Goal: Use online tool/utility

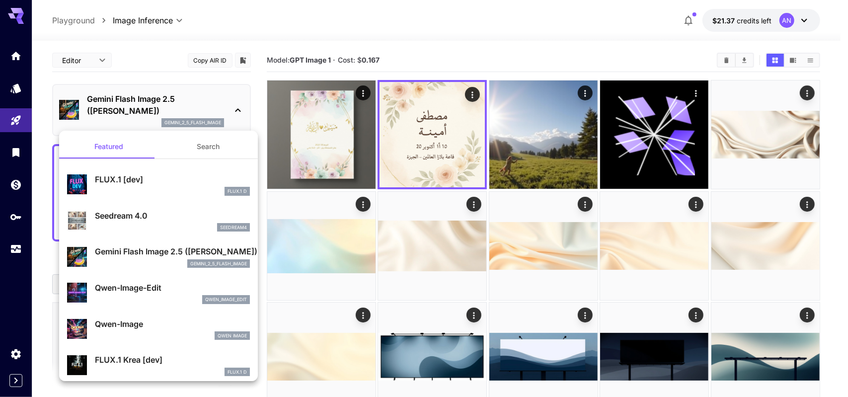
click at [324, 146] on div at bounding box center [424, 198] width 848 height 397
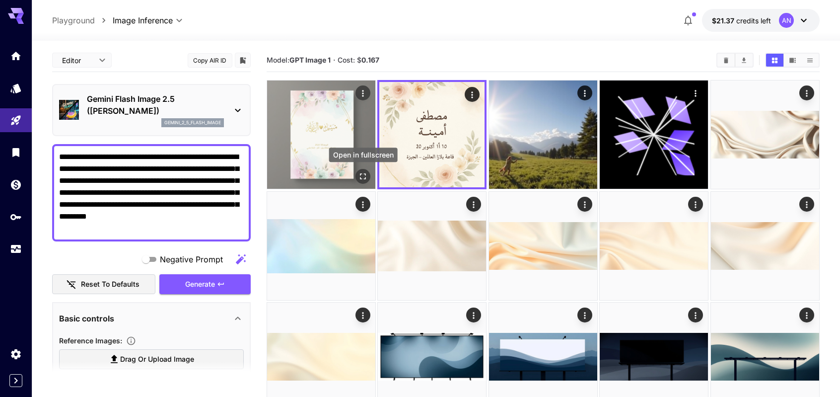
click at [361, 175] on icon "Open in fullscreen" at bounding box center [363, 176] width 10 height 10
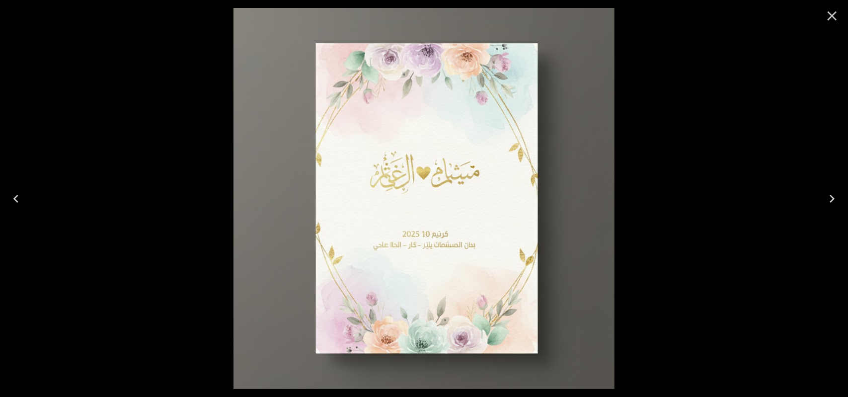
click at [833, 12] on icon "Close" at bounding box center [832, 16] width 16 height 16
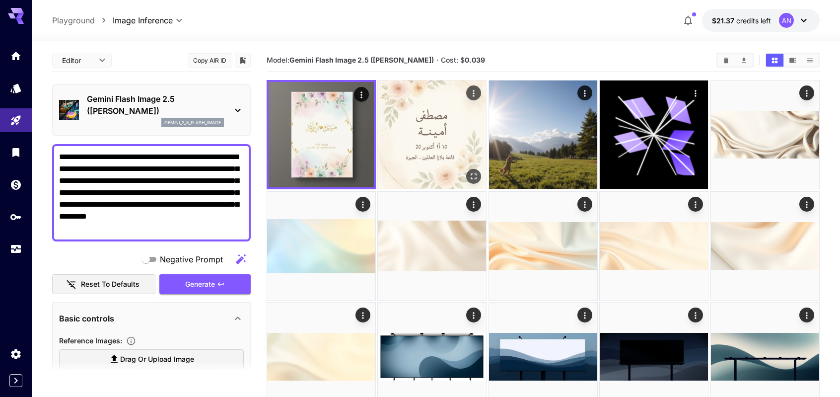
click at [450, 139] on img at bounding box center [432, 134] width 108 height 108
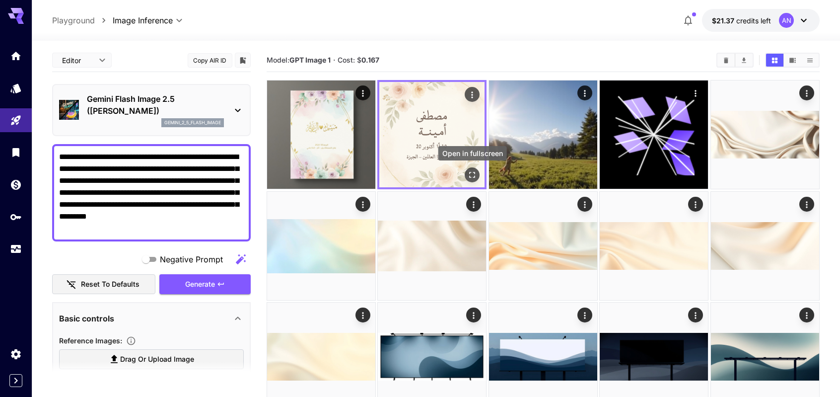
click at [474, 172] on icon "Open in fullscreen" at bounding box center [473, 175] width 6 height 6
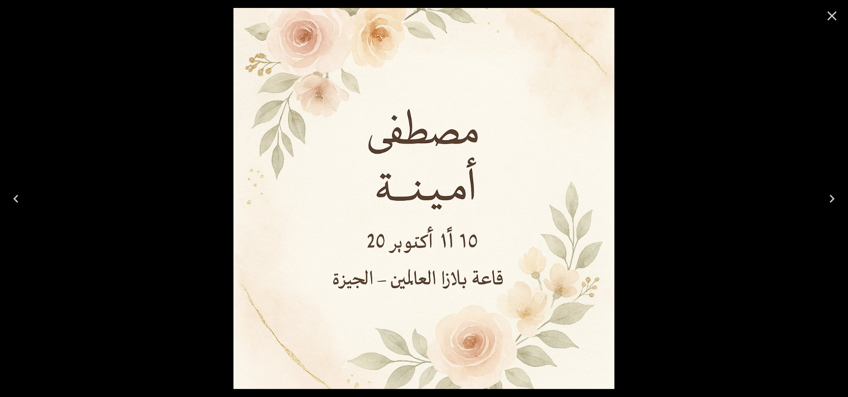
click at [834, 16] on icon "Close" at bounding box center [832, 16] width 16 height 16
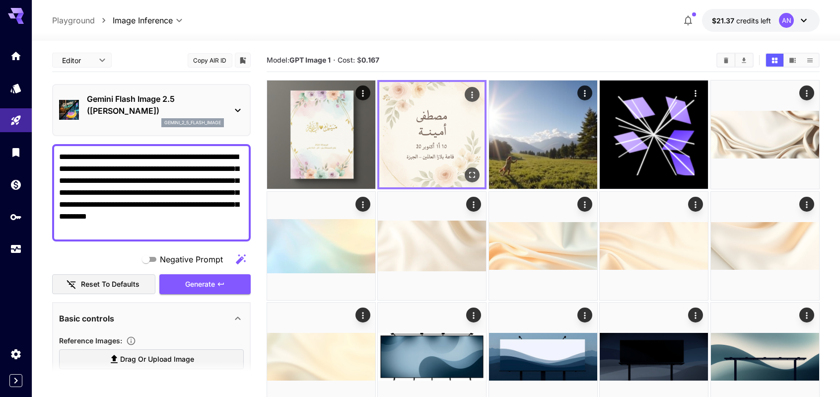
click at [429, 127] on img at bounding box center [431, 134] width 105 height 105
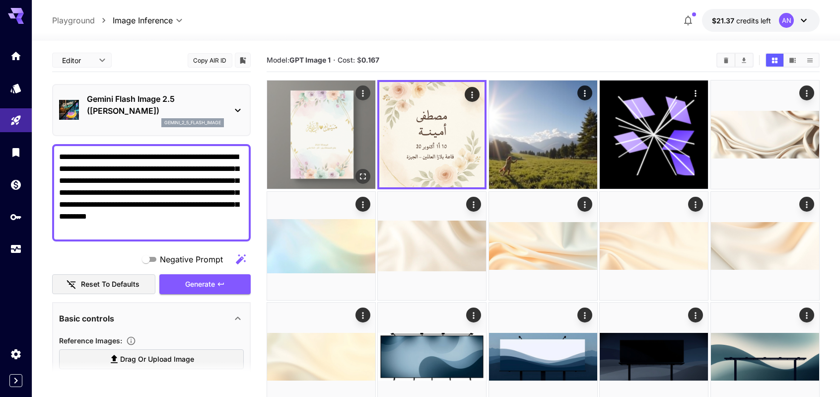
click at [339, 140] on img at bounding box center [321, 134] width 108 height 108
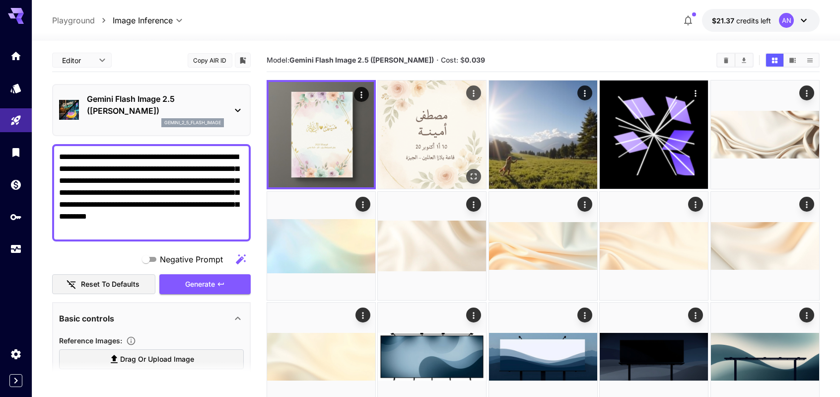
click at [431, 134] on img at bounding box center [432, 134] width 108 height 108
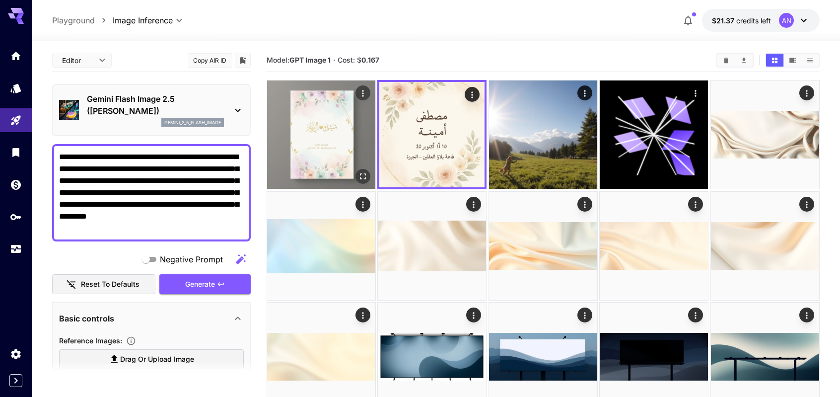
click at [340, 148] on img at bounding box center [321, 134] width 108 height 108
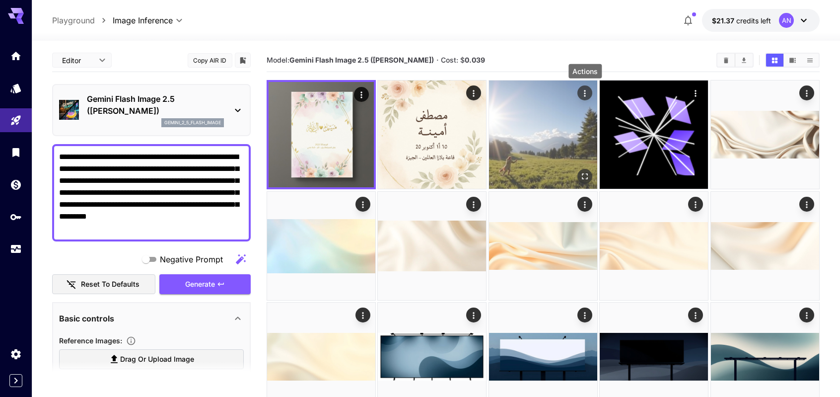
click at [587, 91] on icon "Actions" at bounding box center [585, 93] width 10 height 10
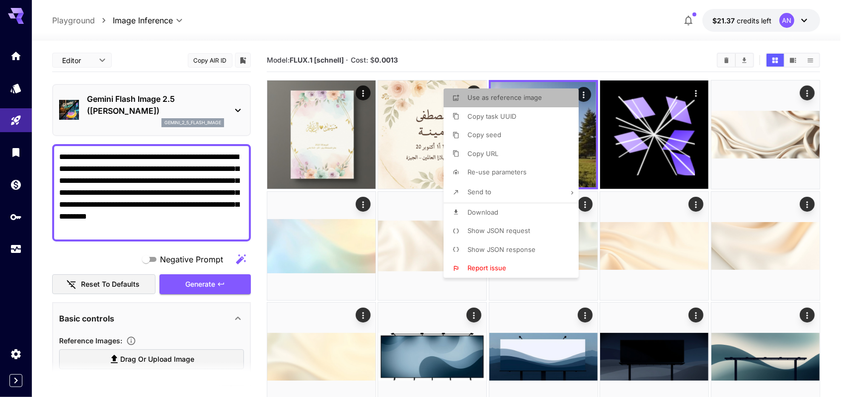
click at [537, 102] on p "Use as reference image" at bounding box center [504, 98] width 74 height 10
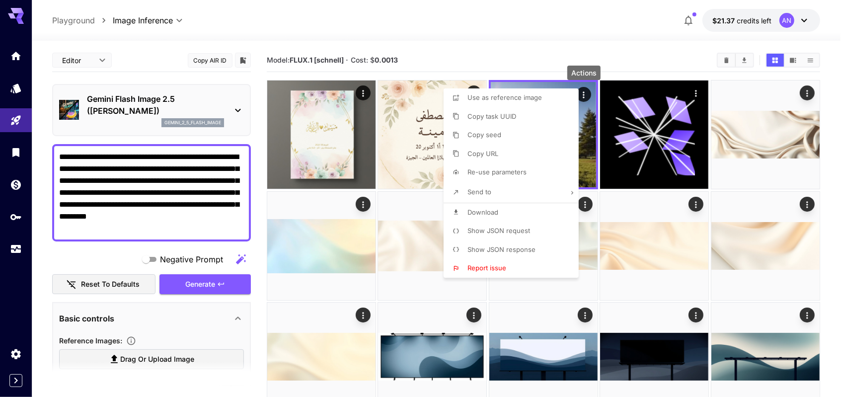
click at [117, 256] on div at bounding box center [424, 198] width 848 height 397
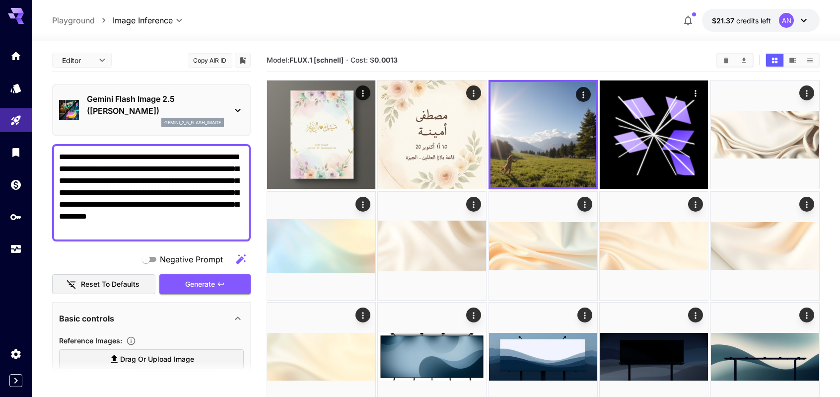
click at [210, 213] on textarea "**********" at bounding box center [151, 192] width 185 height 83
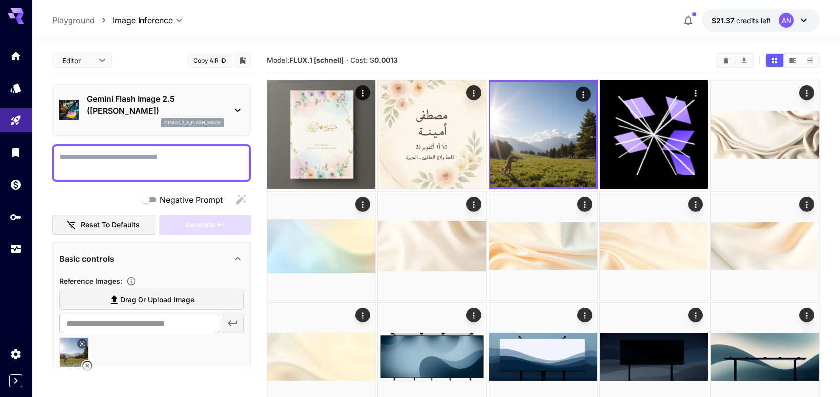
type textarea "*"
type textarea "**********"
click at [209, 225] on span "Generate" at bounding box center [200, 225] width 30 height 12
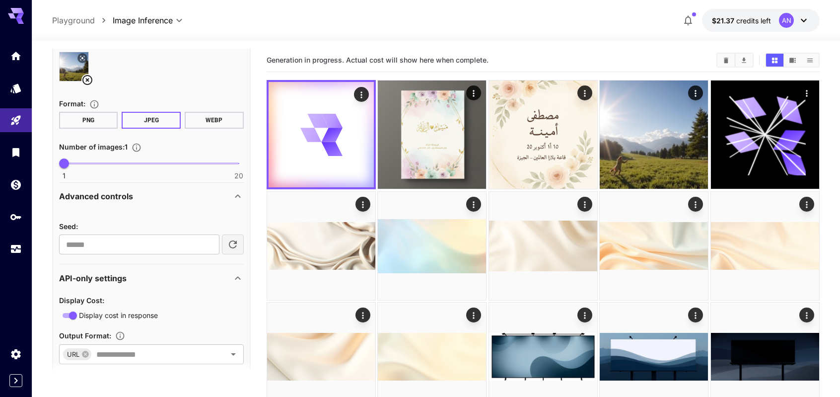
scroll to position [298, 0]
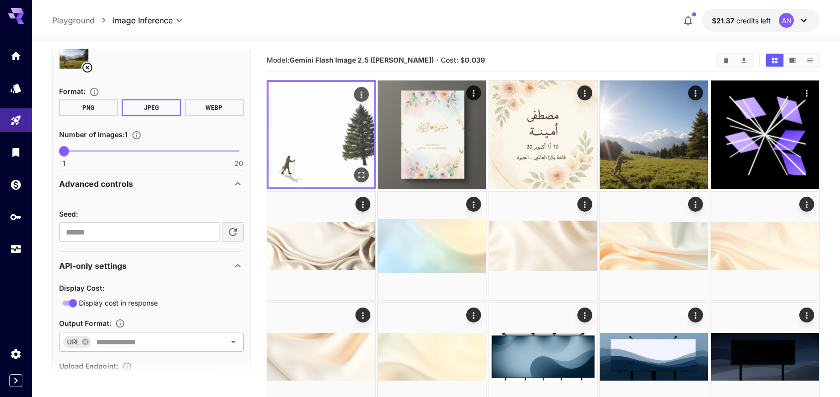
click at [321, 145] on img at bounding box center [321, 134] width 105 height 105
click at [360, 174] on icon "Open in fullscreen" at bounding box center [362, 175] width 10 height 10
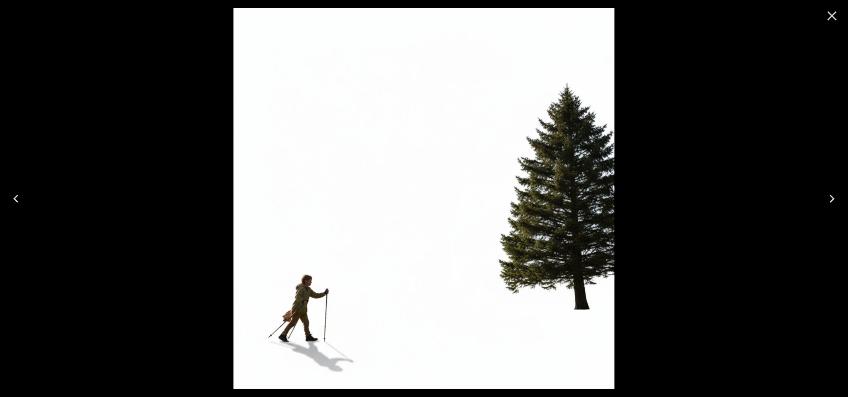
click at [829, 15] on icon "Close" at bounding box center [832, 16] width 16 height 16
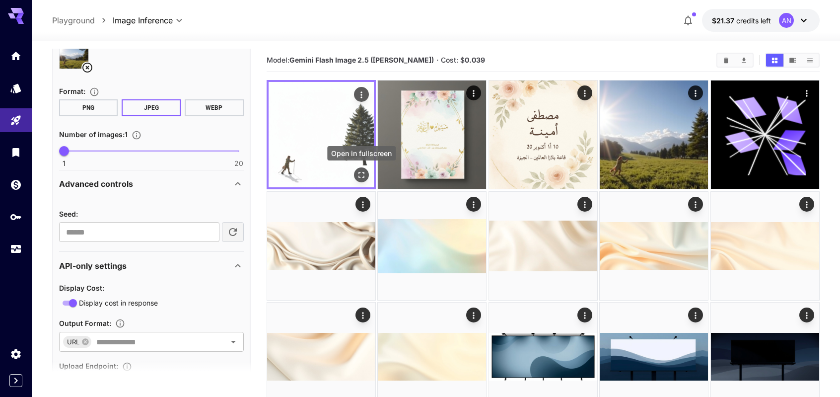
click at [360, 176] on icon "Open in fullscreen" at bounding box center [362, 175] width 10 height 10
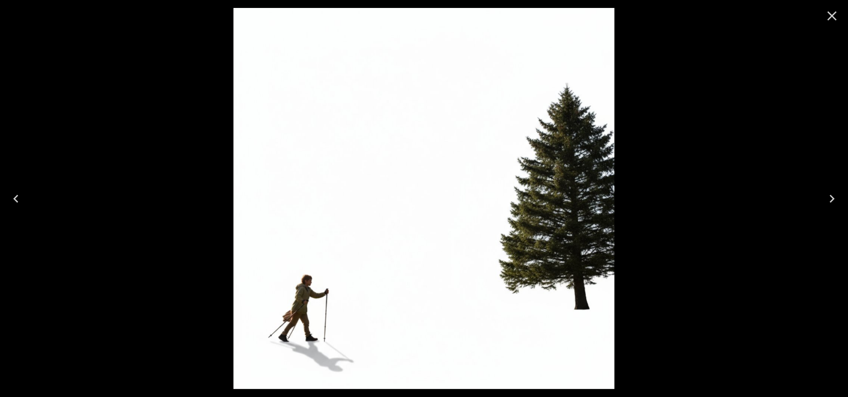
click at [835, 19] on icon "Close" at bounding box center [831, 15] width 9 height 9
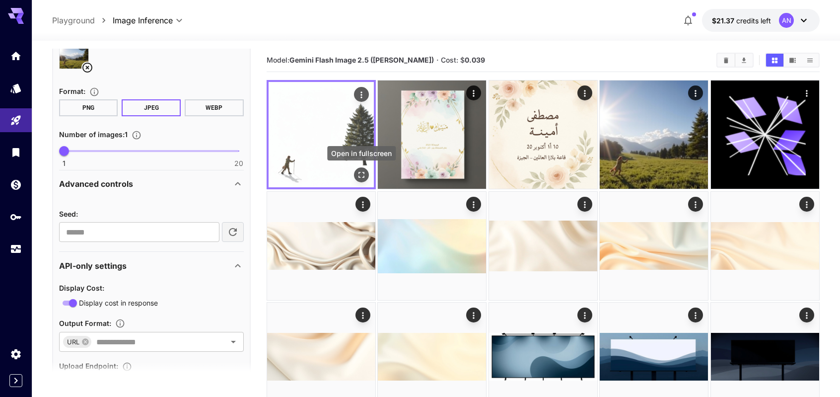
click at [360, 176] on icon "Open in fullscreen" at bounding box center [362, 175] width 10 height 10
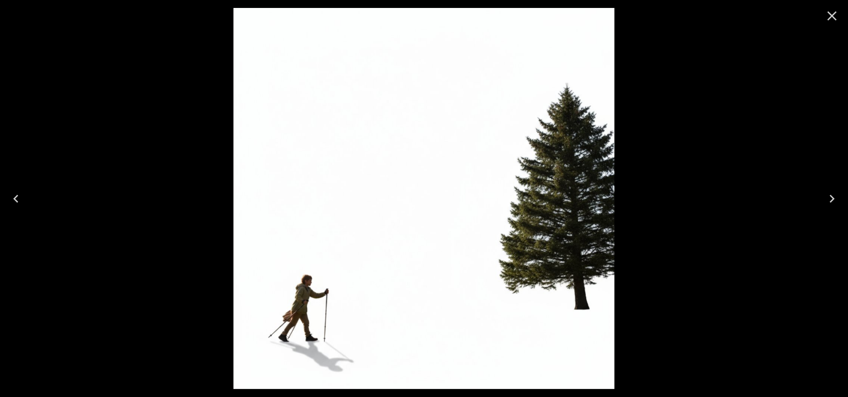
click at [829, 17] on icon "Close" at bounding box center [831, 15] width 9 height 9
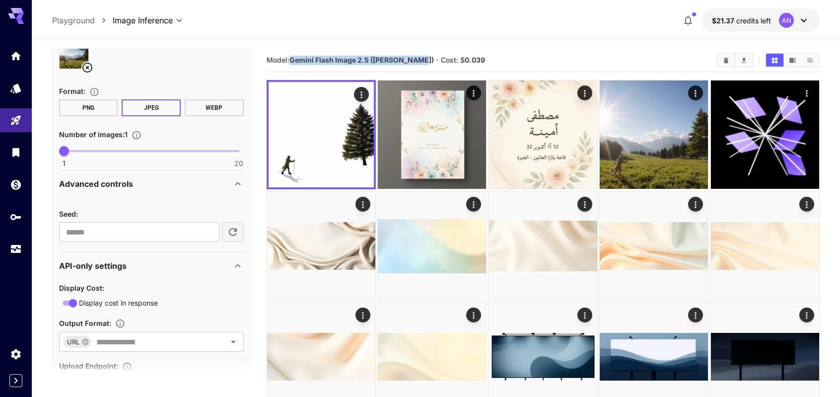
drag, startPoint x: 422, startPoint y: 59, endPoint x: 292, endPoint y: 59, distance: 130.1
click at [292, 59] on b "Gemini Flash Image 2.5 ([PERSON_NAME])" at bounding box center [362, 60] width 145 height 8
click at [413, 61] on b "Gemini Flash Image 2.5 ([PERSON_NAME])" at bounding box center [362, 60] width 145 height 8
drag, startPoint x: 423, startPoint y: 61, endPoint x: 269, endPoint y: 59, distance: 154.0
click at [269, 59] on section "Model: Gemini Flash Image 2.5 ([PERSON_NAME]) · Cost: $ 0.039" at bounding box center [488, 60] width 442 height 12
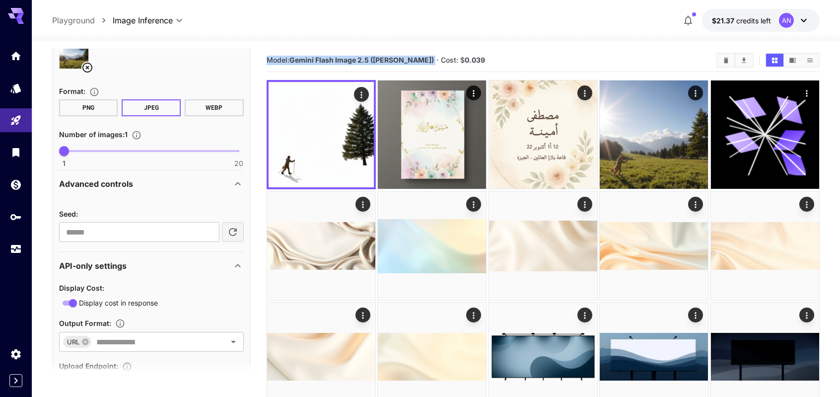
copy span "Model: Gemini Flash Image 2.5 ([PERSON_NAME])"
